Goal: Navigation & Orientation: Understand site structure

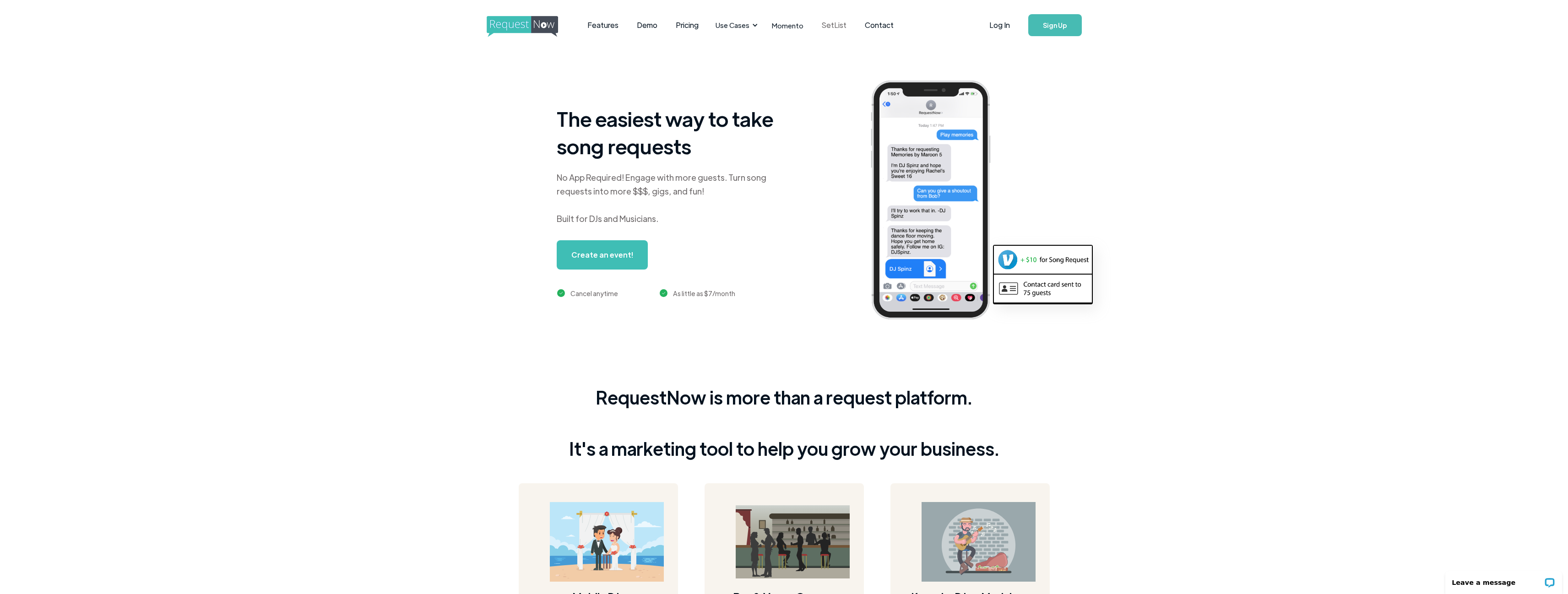
click at [821, 26] on link "SetList" at bounding box center [834, 25] width 43 height 28
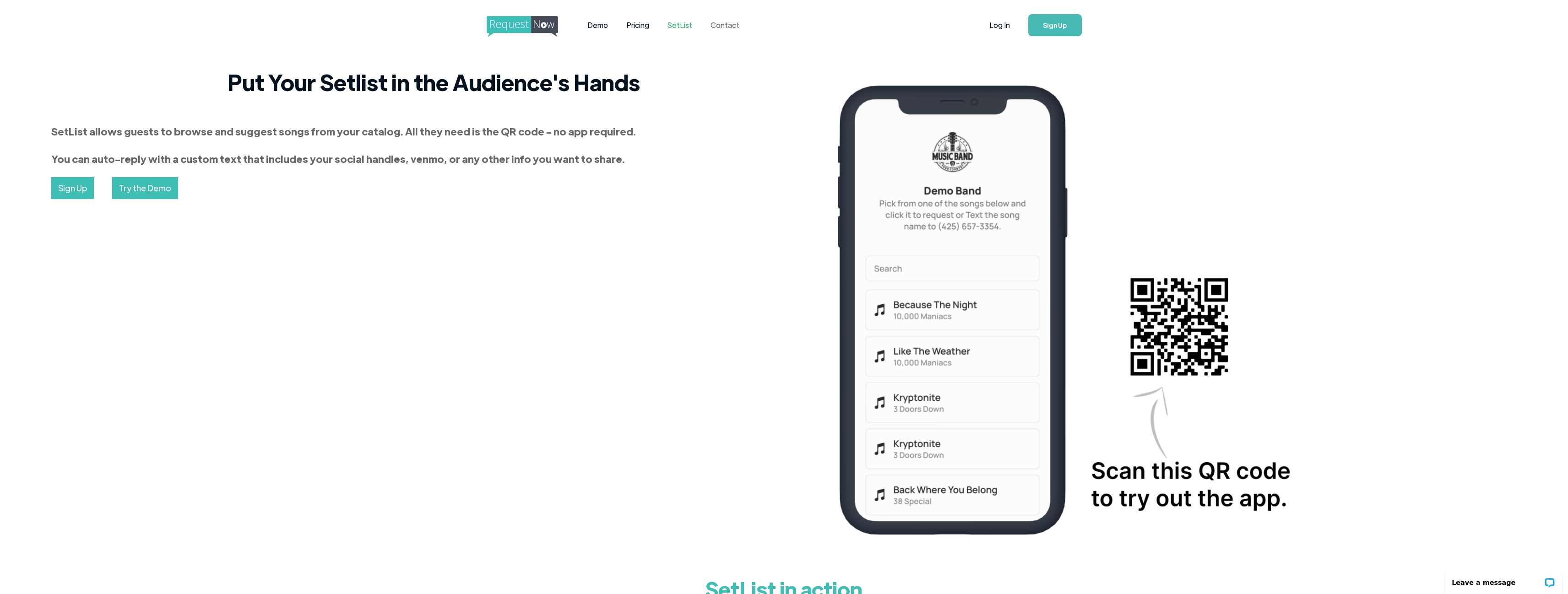
click at [732, 27] on link "Contact" at bounding box center [725, 25] width 47 height 28
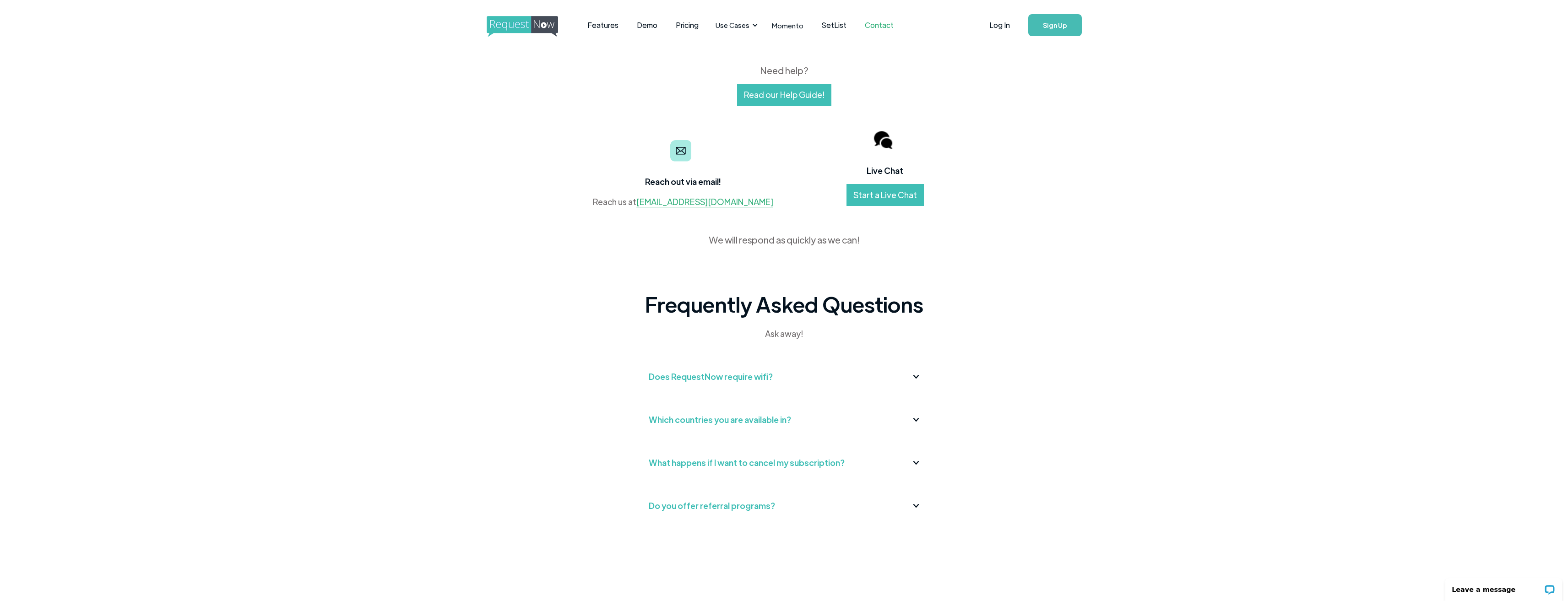
click at [1206, 371] on body "Features Demo Pricing Use Cases Wedding + Private Events Karaoke DJs Bar/Club &…" at bounding box center [784, 379] width 1568 height 758
click at [602, 26] on link "Features" at bounding box center [603, 25] width 50 height 28
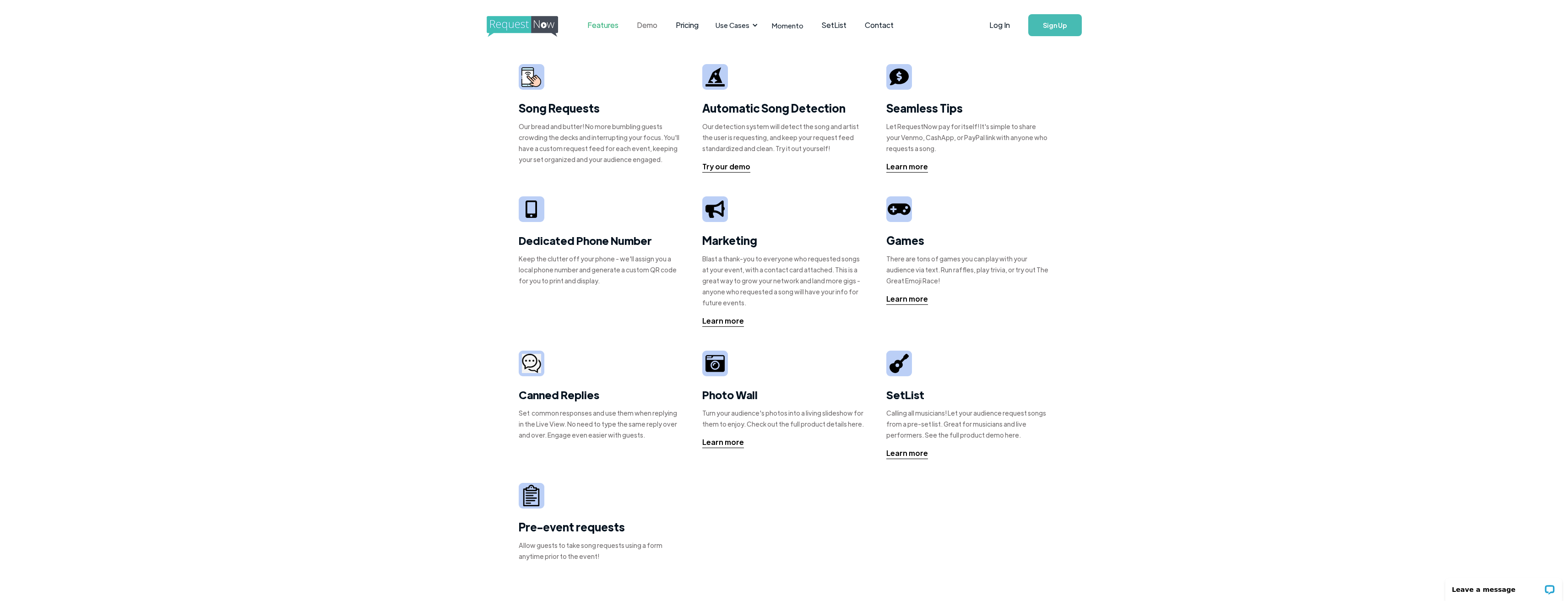
click at [646, 26] on link "Demo" at bounding box center [647, 25] width 39 height 28
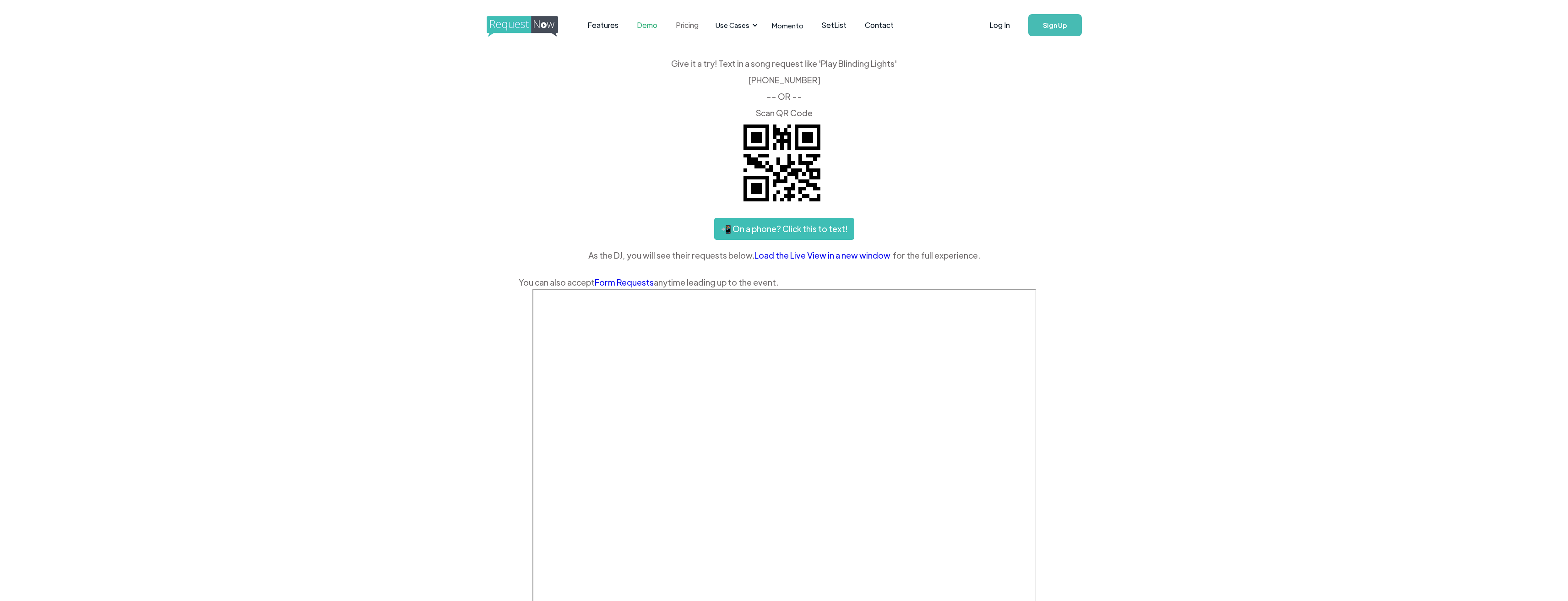
click at [691, 26] on link "Pricing" at bounding box center [687, 25] width 41 height 28
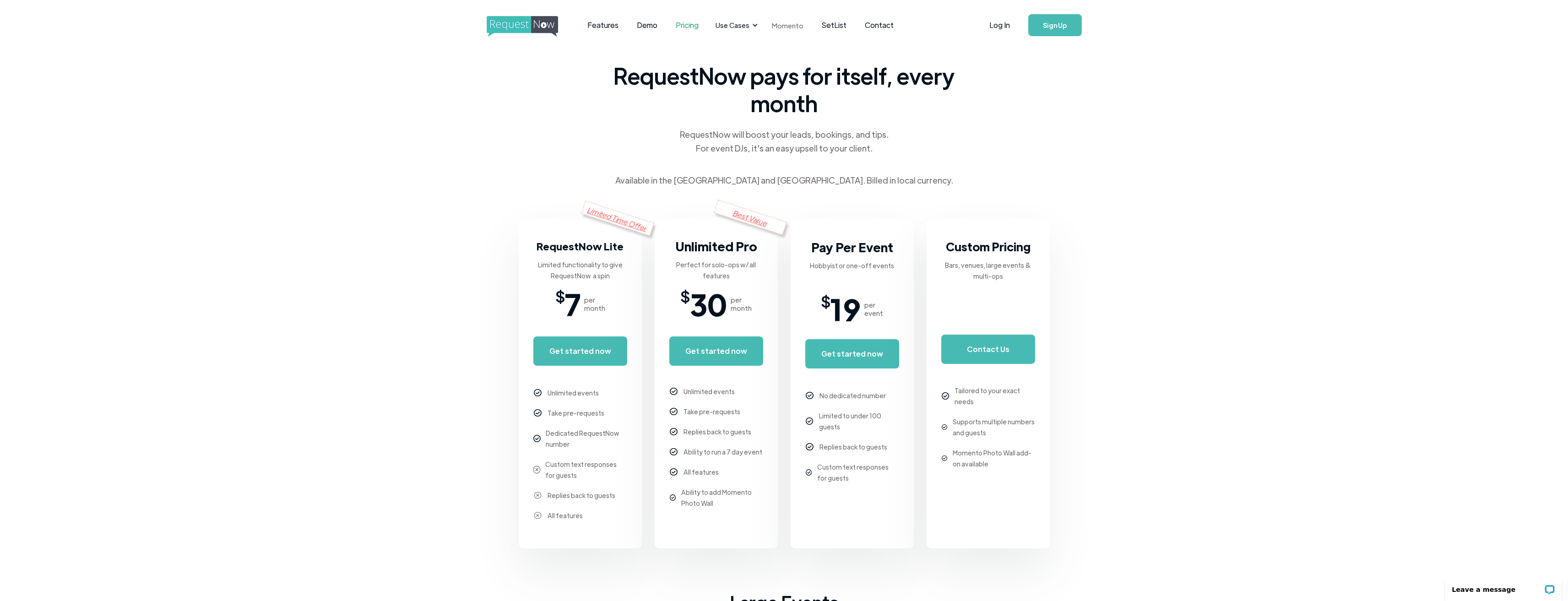
click at [786, 26] on link "Momento" at bounding box center [788, 25] width 50 height 27
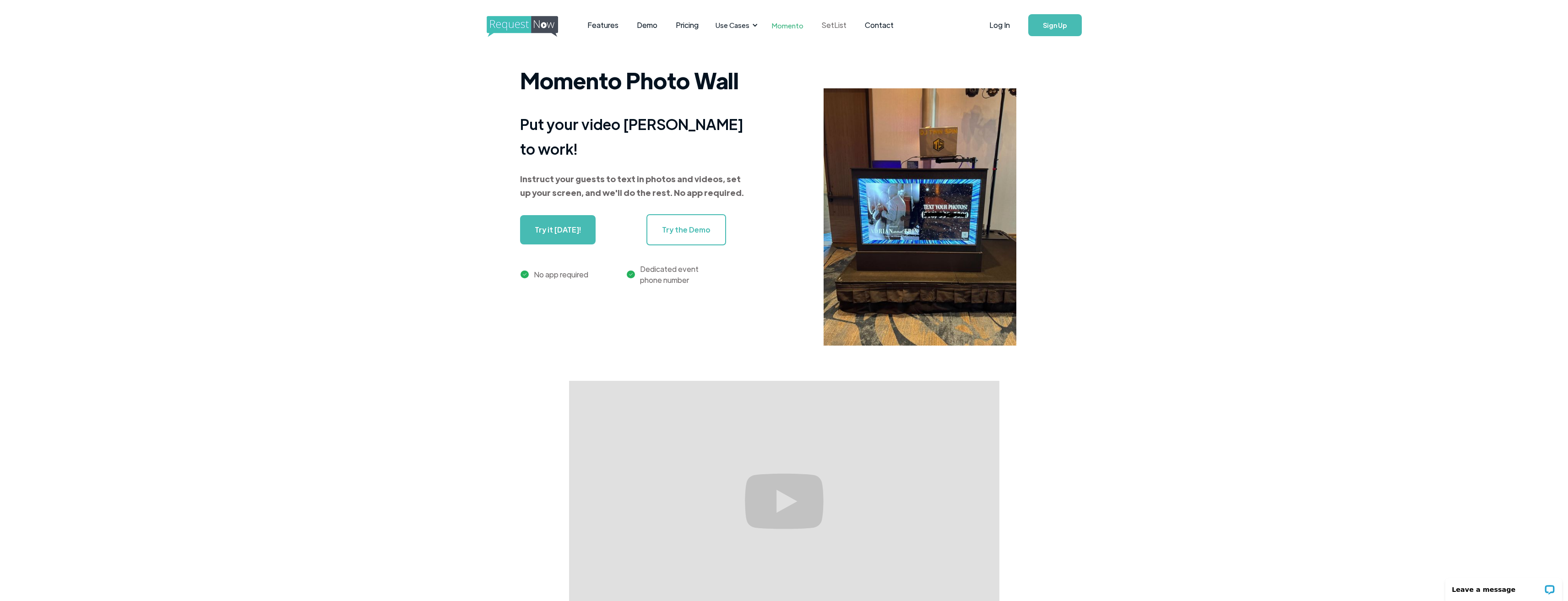
click at [830, 26] on link "SetList" at bounding box center [834, 25] width 43 height 28
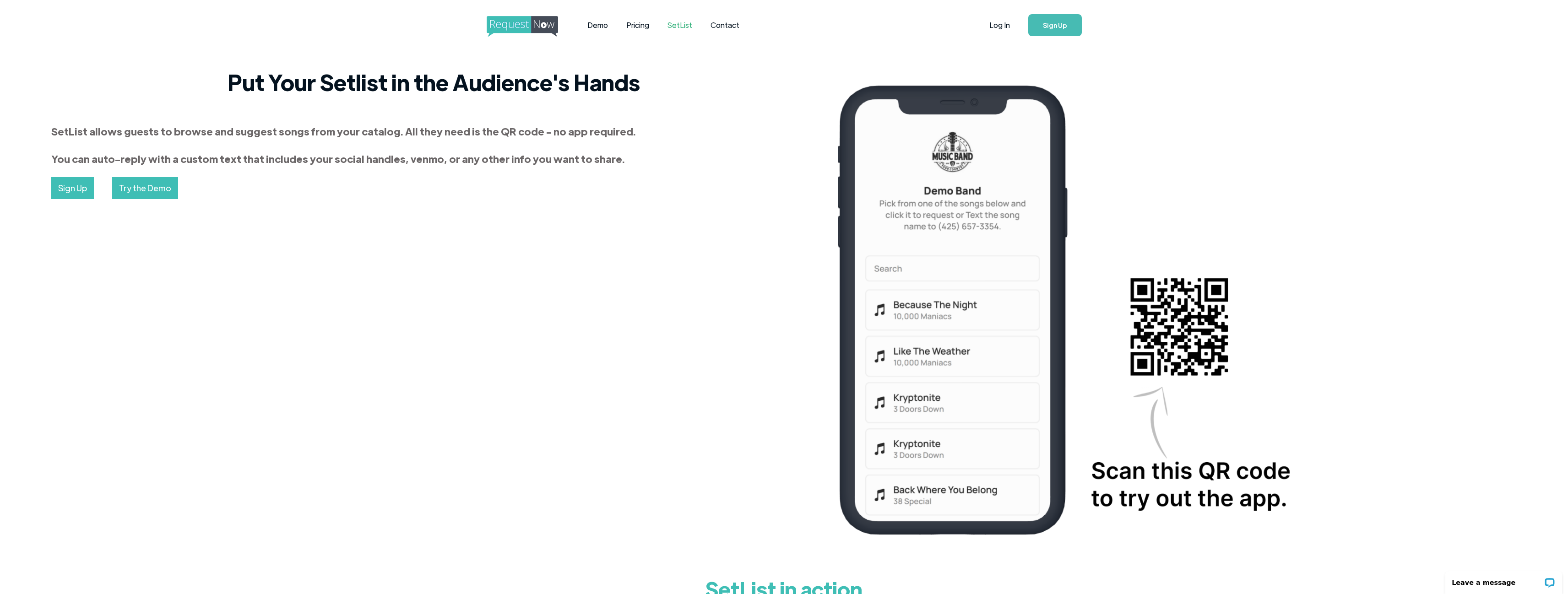
click at [526, 23] on img "home" at bounding box center [530, 26] width 88 height 21
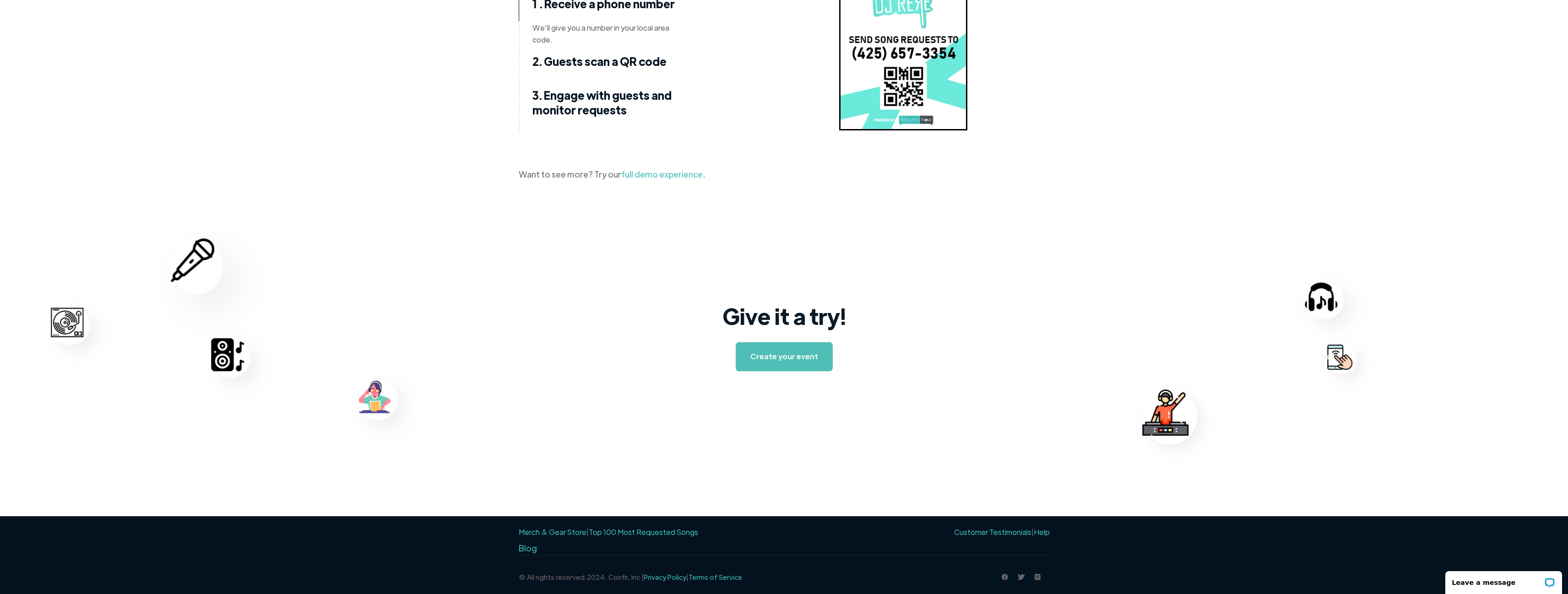
scroll to position [1238, 0]
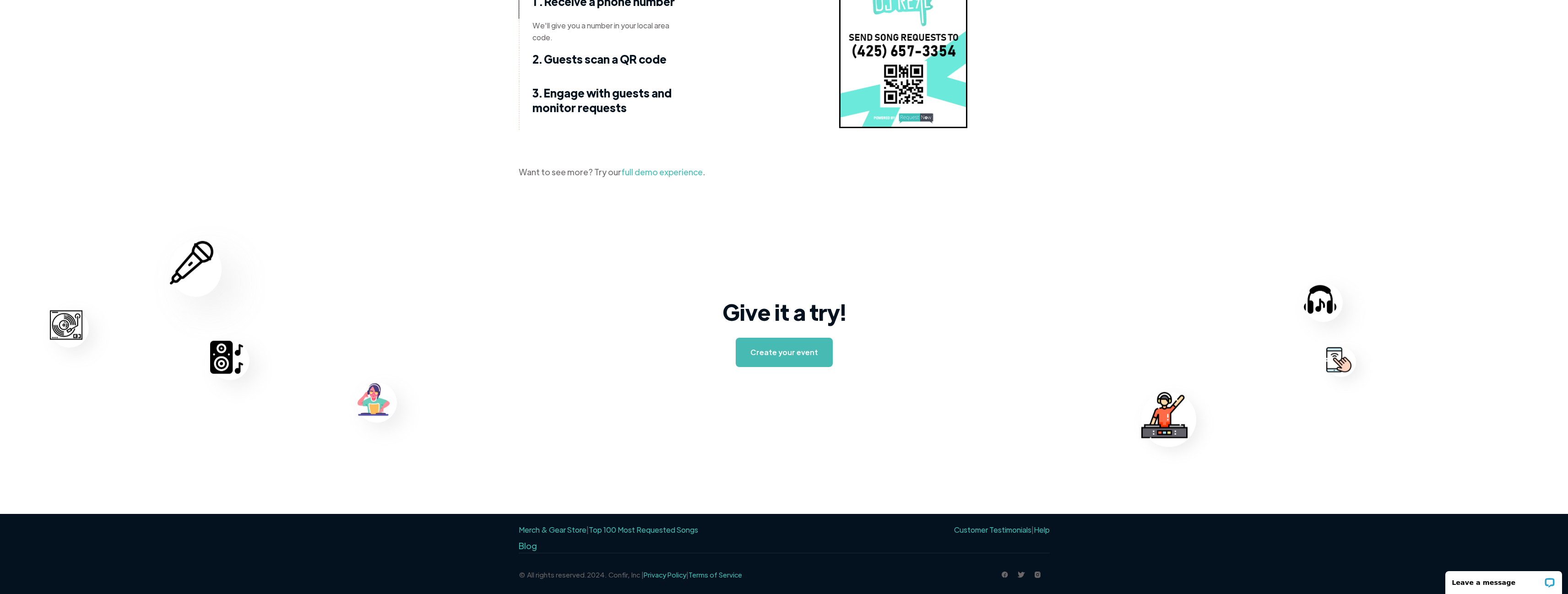
click at [631, 531] on link "Top 100 Most Requested Songs" at bounding box center [643, 530] width 110 height 10
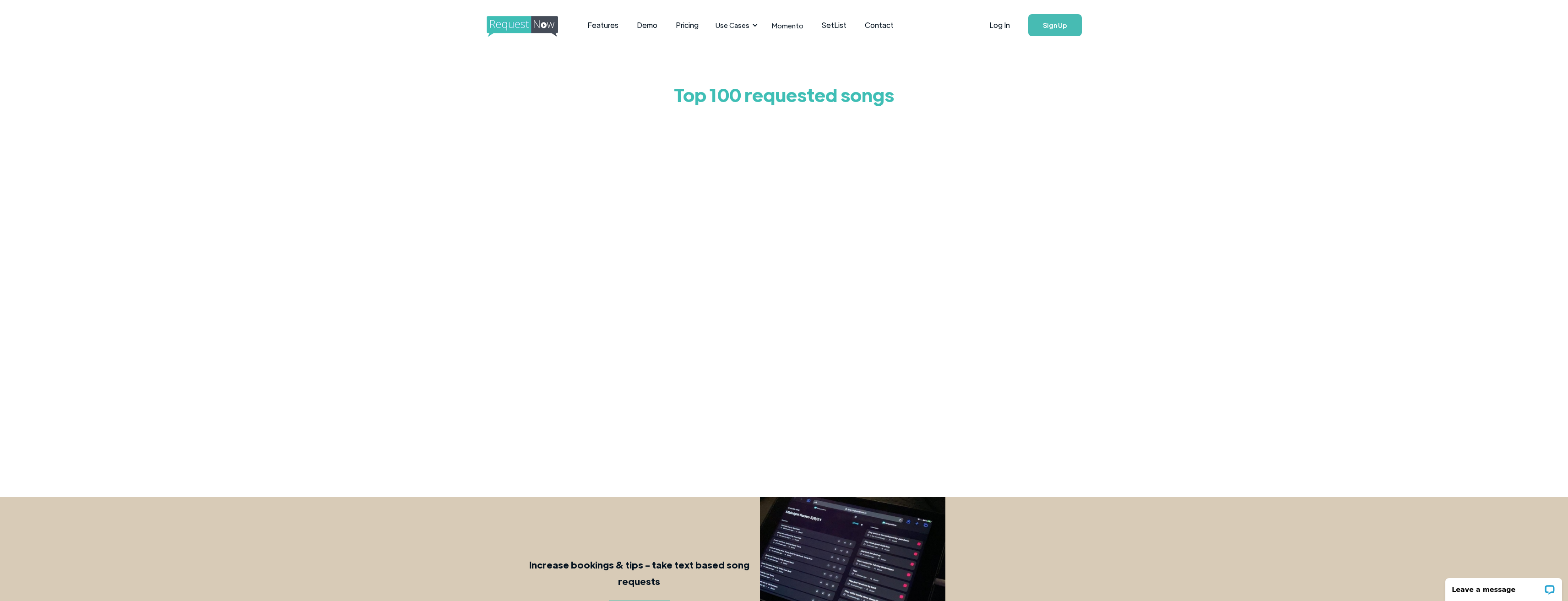
click at [519, 21] on img "home" at bounding box center [530, 26] width 88 height 21
